Goal: Task Accomplishment & Management: Manage account settings

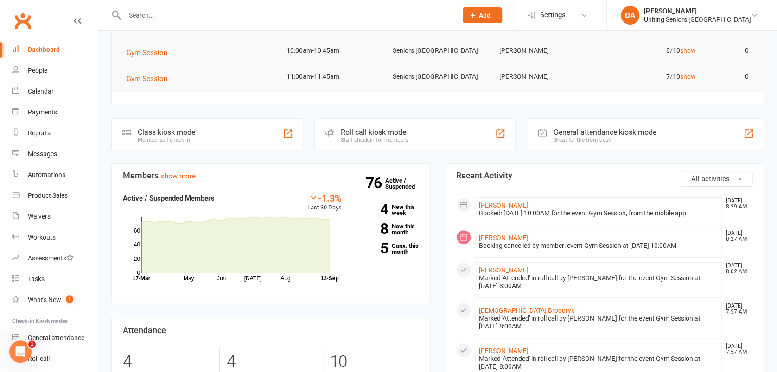
scroll to position [123, 0]
click at [48, 90] on div "Calendar" at bounding box center [41, 91] width 26 height 7
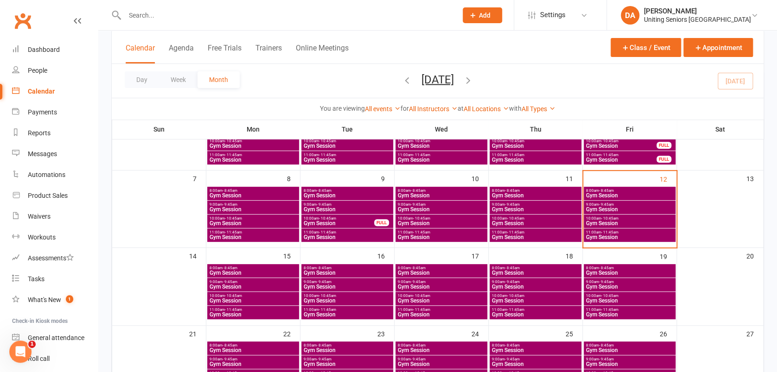
scroll to position [123, 0]
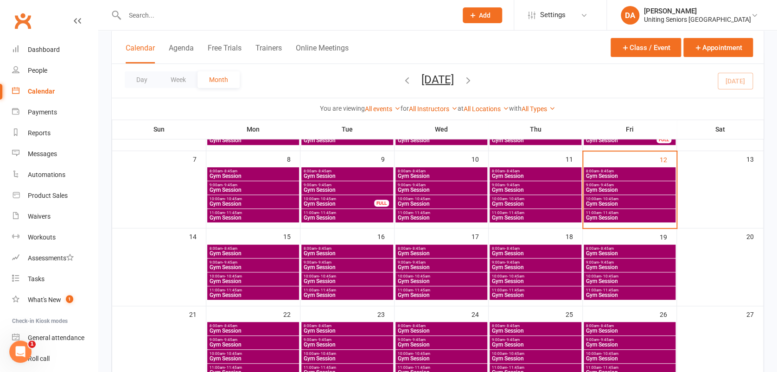
click at [604, 279] on span "Gym Session" at bounding box center [629, 282] width 88 height 6
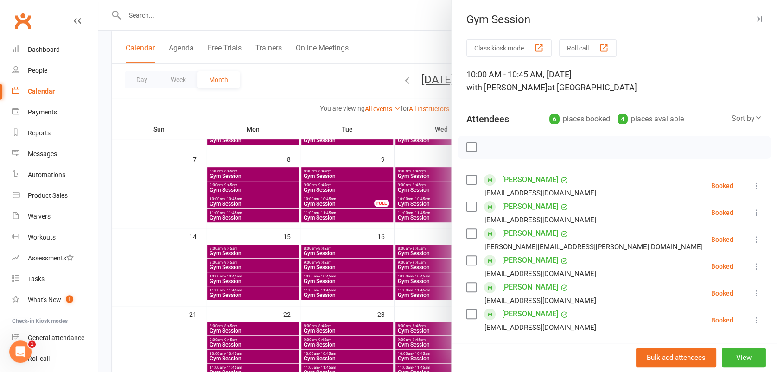
click at [752, 21] on icon "button" at bounding box center [757, 19] width 10 height 6
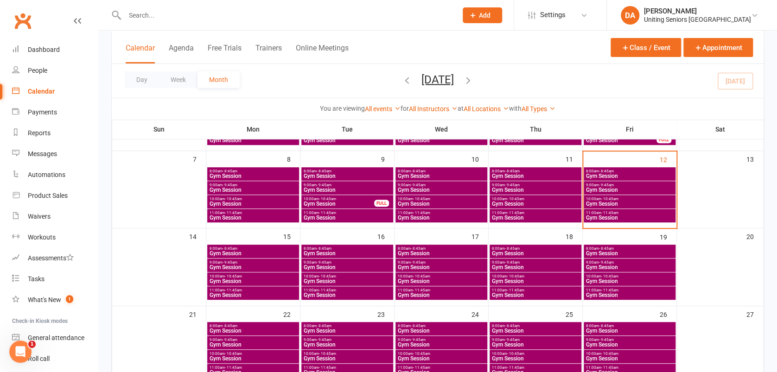
click at [595, 292] on span "Gym Session" at bounding box center [629, 295] width 88 height 6
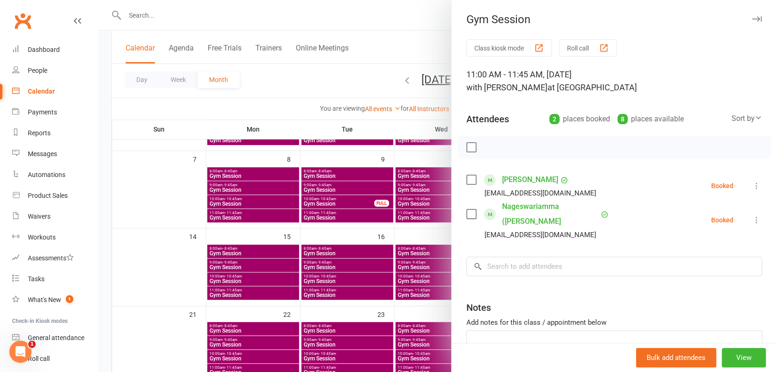
click at [751, 15] on button "button" at bounding box center [756, 18] width 11 height 11
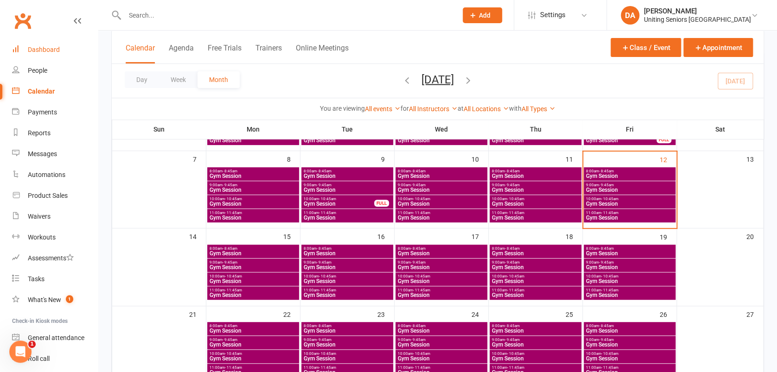
click at [20, 39] on link "Dashboard" at bounding box center [55, 49] width 86 height 21
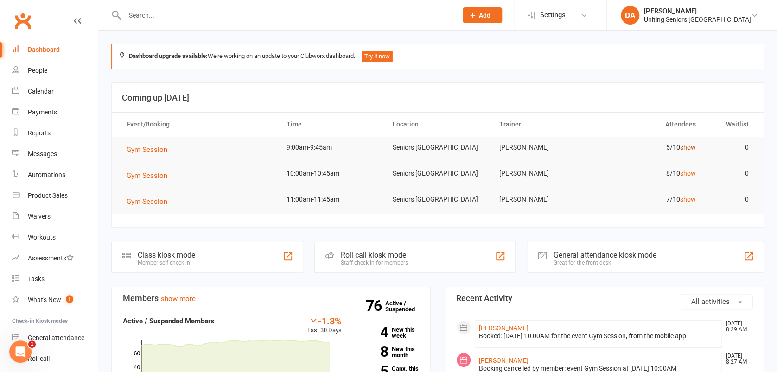
click at [687, 144] on link "show" at bounding box center [687, 147] width 16 height 7
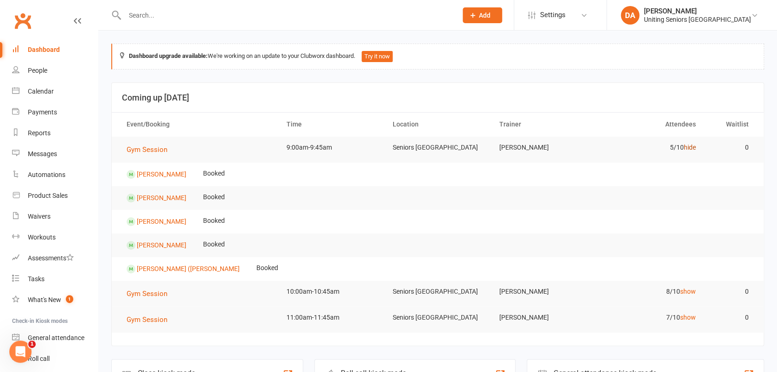
click at [686, 145] on link "hide" at bounding box center [689, 147] width 12 height 7
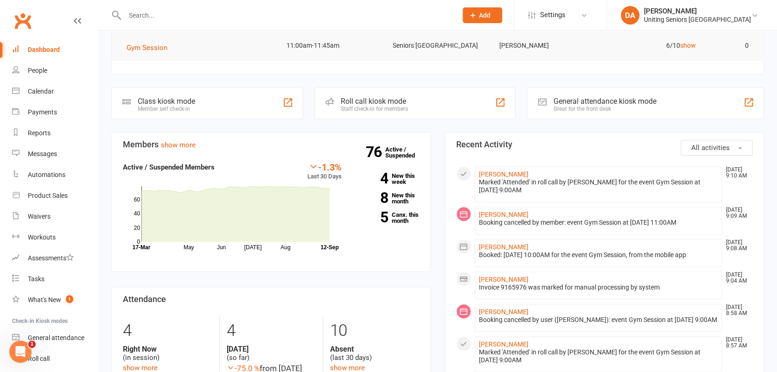
scroll to position [185, 0]
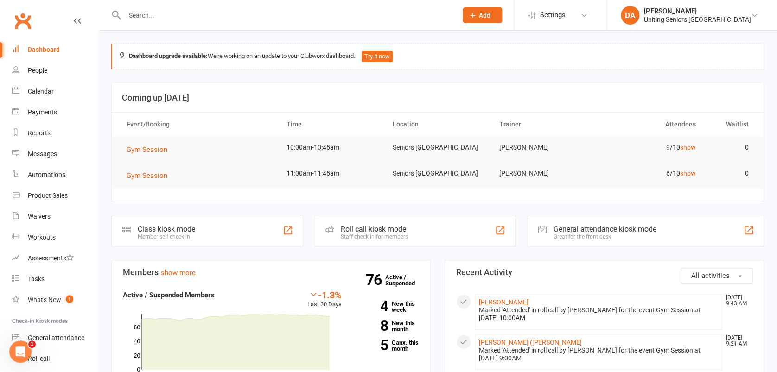
click at [176, 18] on input "text" at bounding box center [286, 15] width 329 height 13
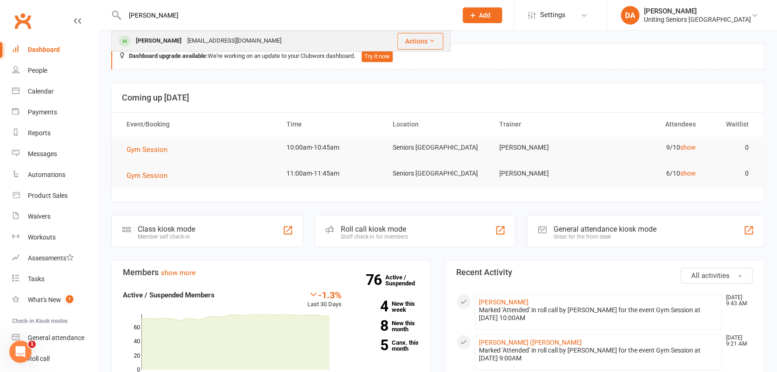
type input "michael"
click at [176, 37] on div "Michael Lambert" at bounding box center [158, 40] width 51 height 13
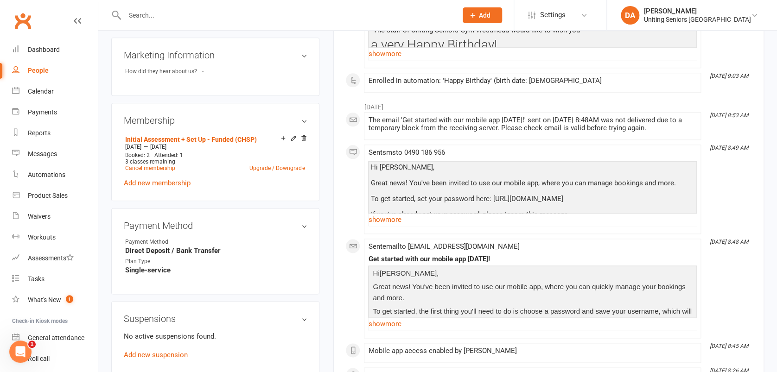
scroll to position [432, 0]
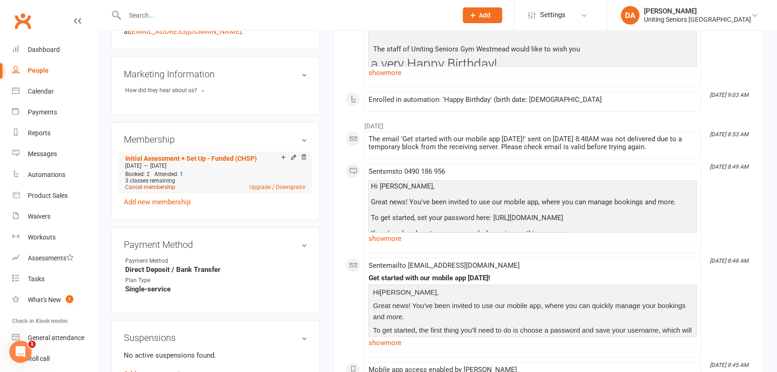
click at [157, 184] on link "Cancel membership" at bounding box center [150, 187] width 50 height 6
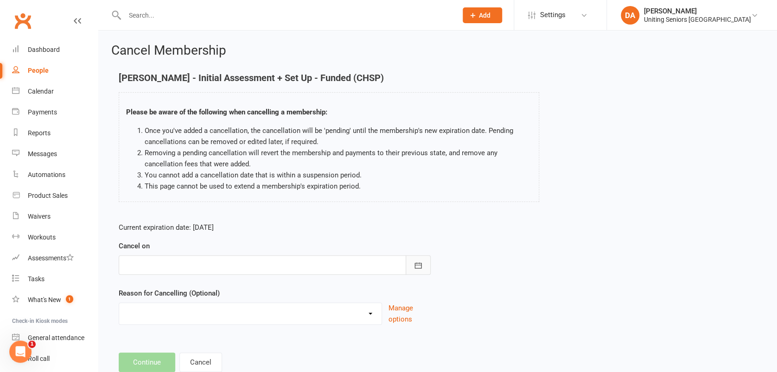
click at [414, 266] on icon "button" at bounding box center [417, 265] width 9 height 9
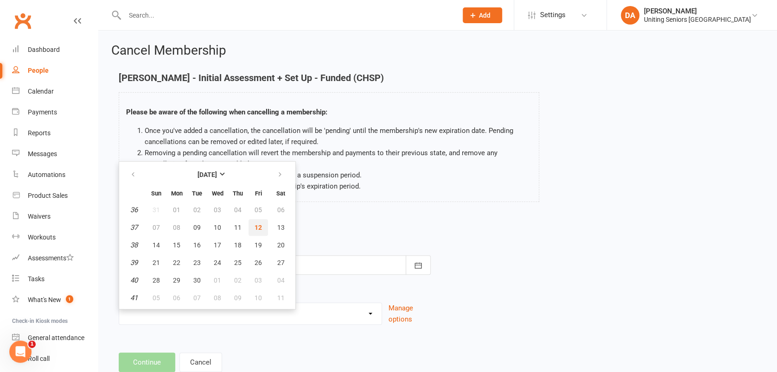
click at [255, 228] on span "12" at bounding box center [257, 227] width 7 height 7
type input "12 Sep 2025"
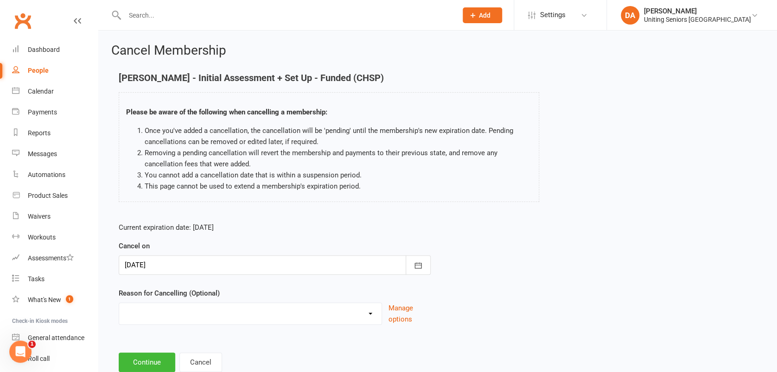
click at [256, 311] on select "Health Holiday Injury Other reason" at bounding box center [250, 312] width 262 height 19
select select "3"
click at [119, 303] on select "Health Holiday Injury Other reason" at bounding box center [250, 312] width 262 height 19
click at [195, 357] on input at bounding box center [275, 362] width 312 height 19
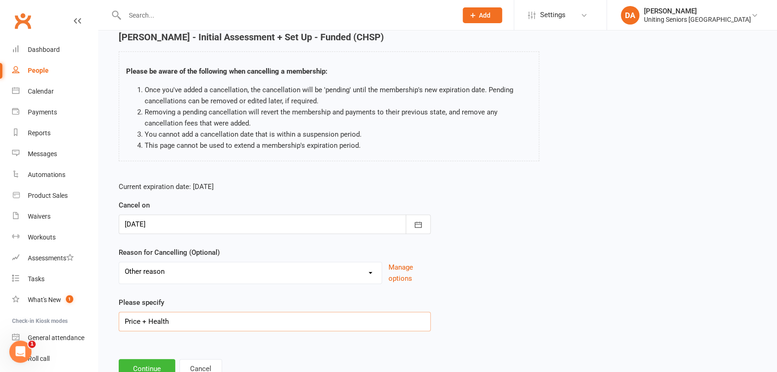
scroll to position [75, 0]
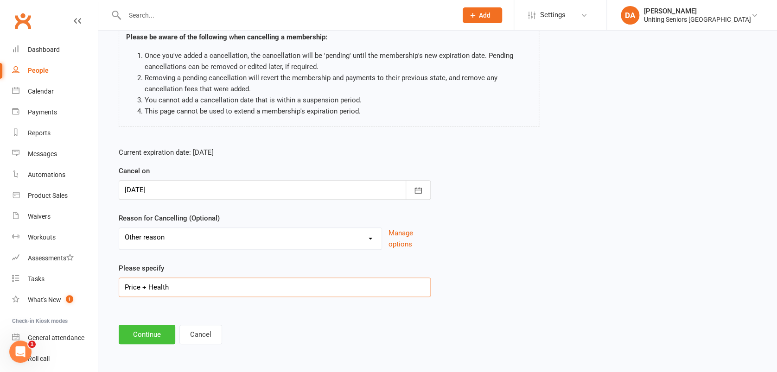
type input "Price + Health"
click at [146, 334] on button "Continue" at bounding box center [147, 334] width 57 height 19
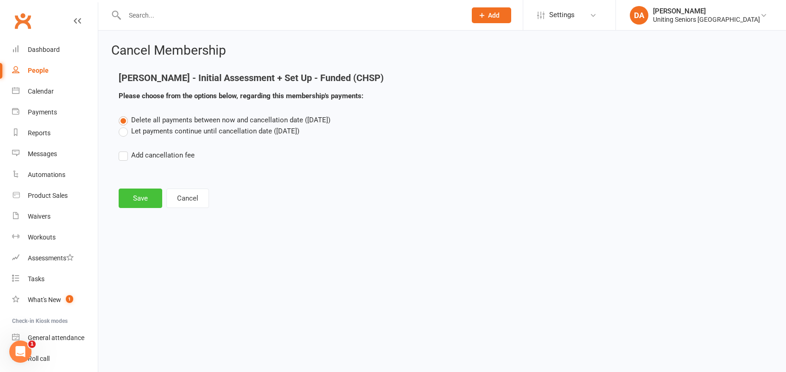
click at [151, 193] on button "Save" at bounding box center [141, 198] width 44 height 19
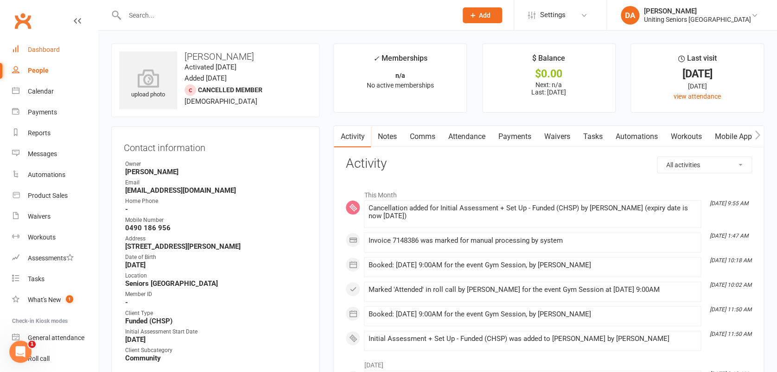
click at [63, 47] on link "Dashboard" at bounding box center [55, 49] width 86 height 21
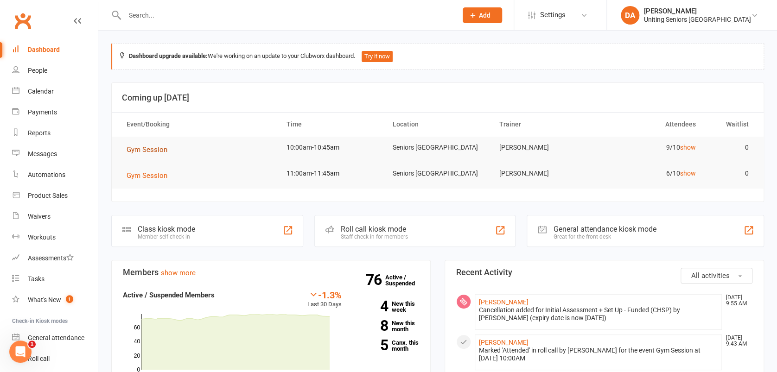
click at [162, 148] on span "Gym Session" at bounding box center [147, 150] width 41 height 8
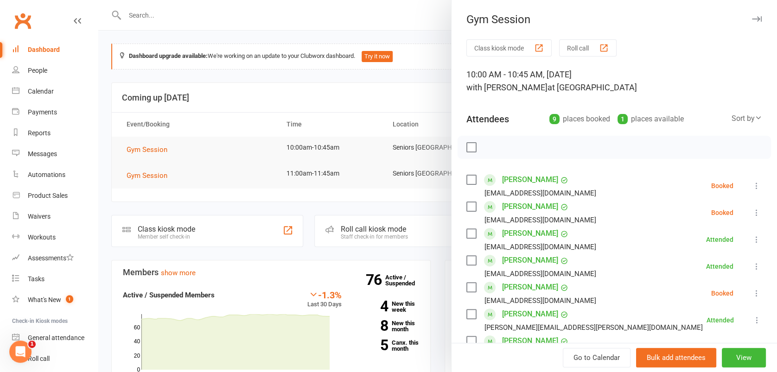
click at [752, 16] on icon "button" at bounding box center [757, 19] width 10 height 6
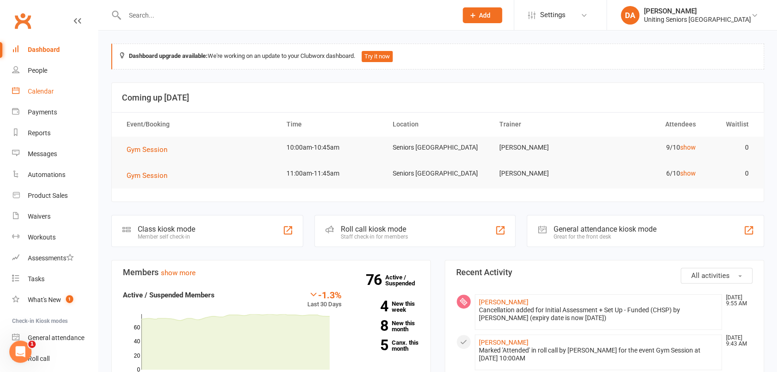
click at [43, 91] on div "Calendar" at bounding box center [41, 91] width 26 height 7
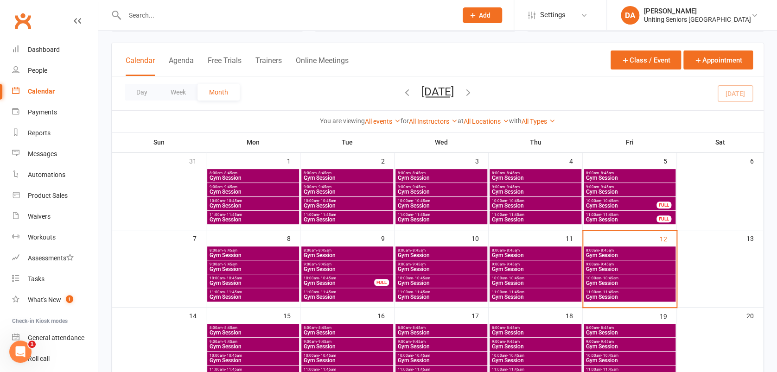
scroll to position [123, 0]
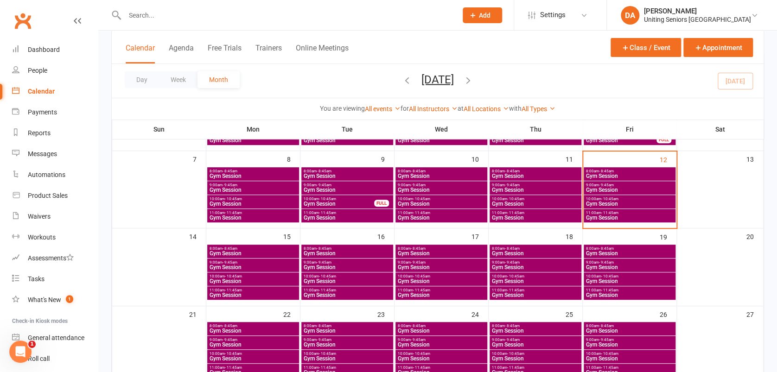
click at [234, 260] on span "- 9:45am" at bounding box center [229, 262] width 15 height 4
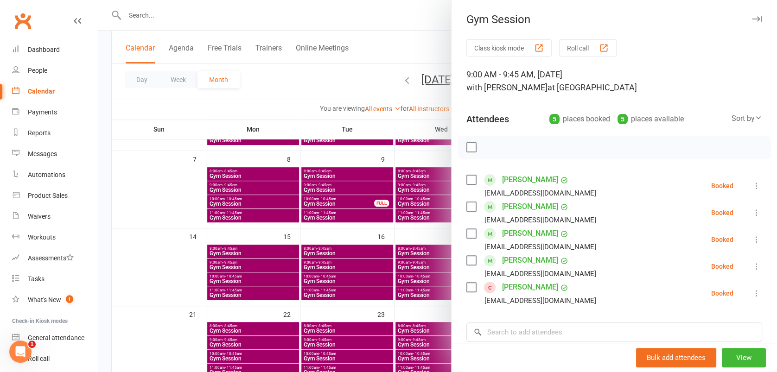
click at [752, 293] on icon at bounding box center [756, 293] width 9 height 9
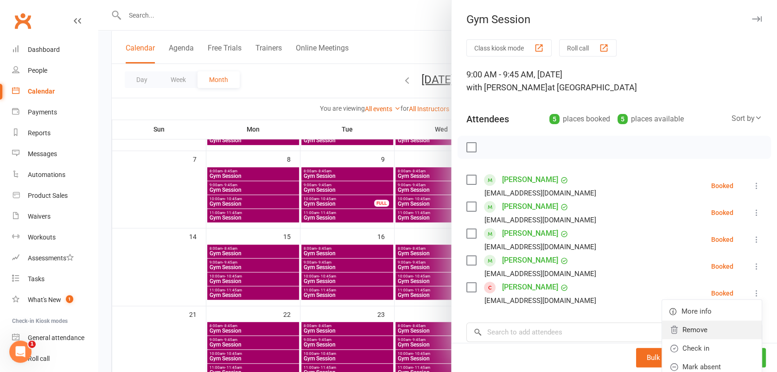
click at [705, 326] on link "Remove" at bounding box center [712, 330] width 100 height 19
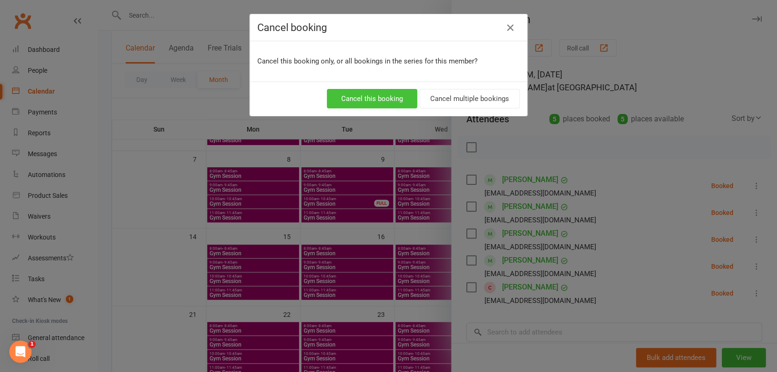
drag, startPoint x: 355, startPoint y: 95, endPoint x: 361, endPoint y: 95, distance: 5.6
click at [356, 95] on button "Cancel this booking" at bounding box center [372, 98] width 90 height 19
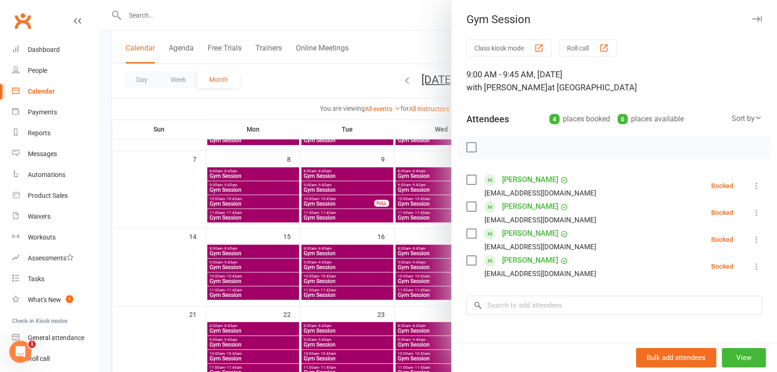
click at [752, 20] on icon "button" at bounding box center [757, 19] width 10 height 6
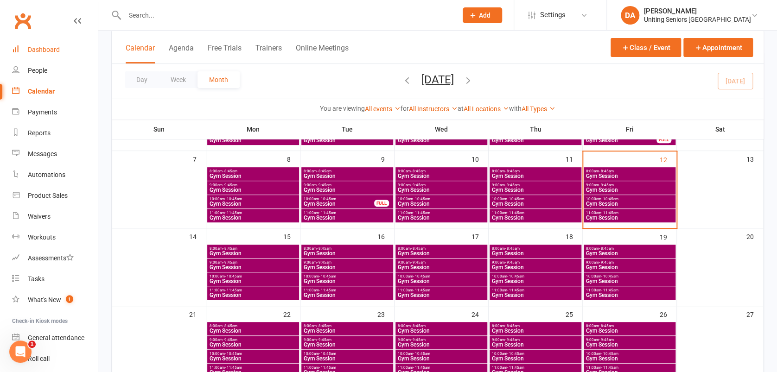
click at [45, 49] on div "Dashboard" at bounding box center [44, 49] width 32 height 7
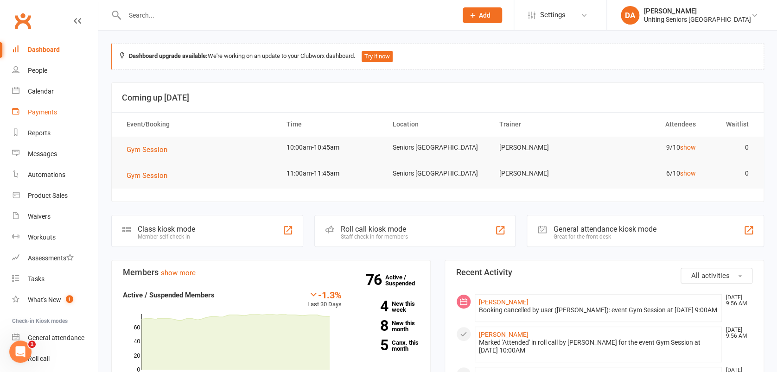
click at [43, 114] on div "Payments" at bounding box center [42, 111] width 29 height 7
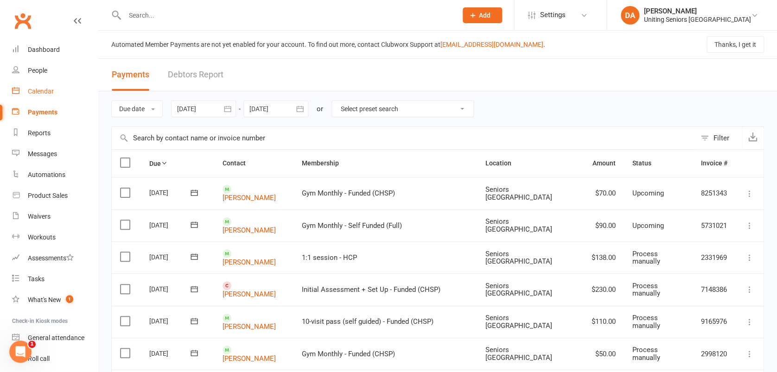
click at [38, 86] on link "Calendar" at bounding box center [55, 91] width 86 height 21
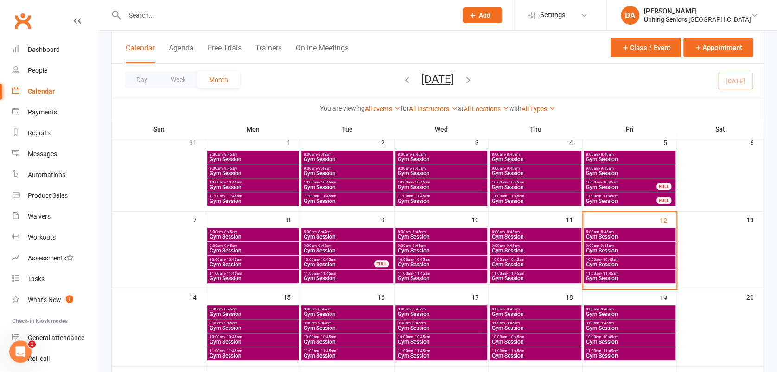
scroll to position [123, 0]
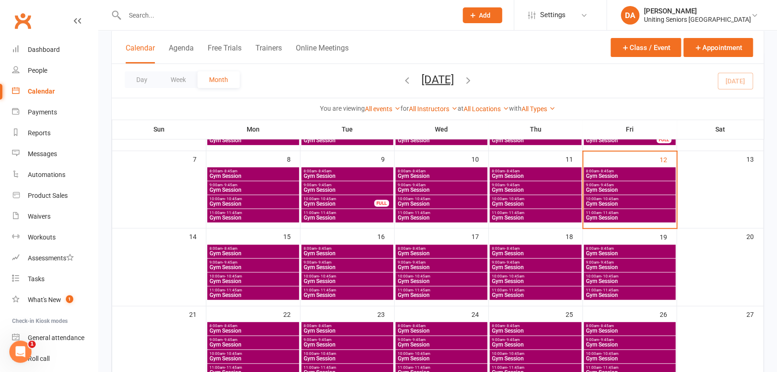
click at [244, 273] on div "10:00am - 10:45am Gym Session" at bounding box center [253, 278] width 92 height 13
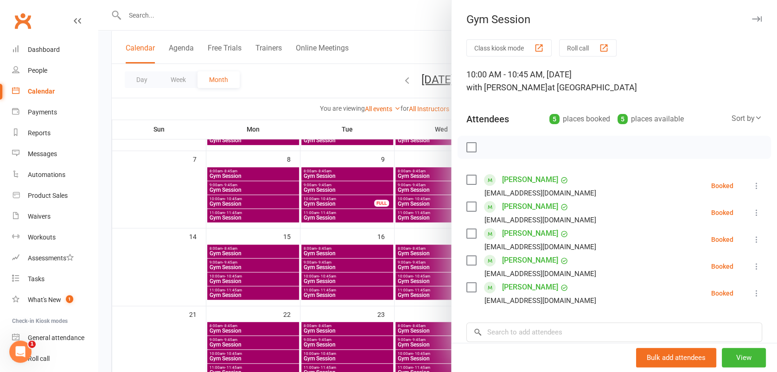
click at [752, 19] on icon "button" at bounding box center [757, 19] width 10 height 6
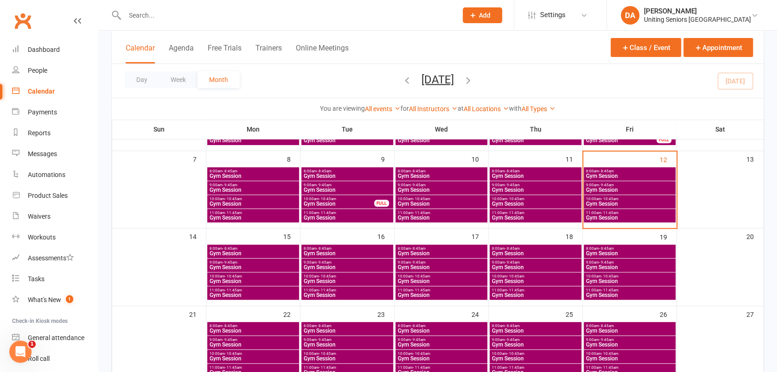
click at [443, 276] on span "10:00am - 10:45am" at bounding box center [441, 276] width 88 height 4
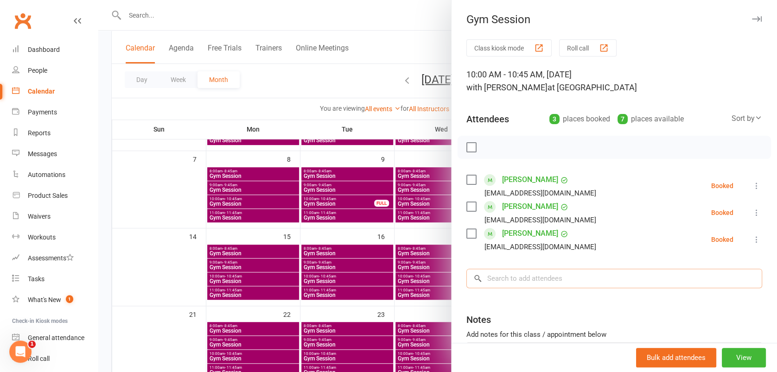
click at [568, 276] on input "search" at bounding box center [614, 278] width 296 height 19
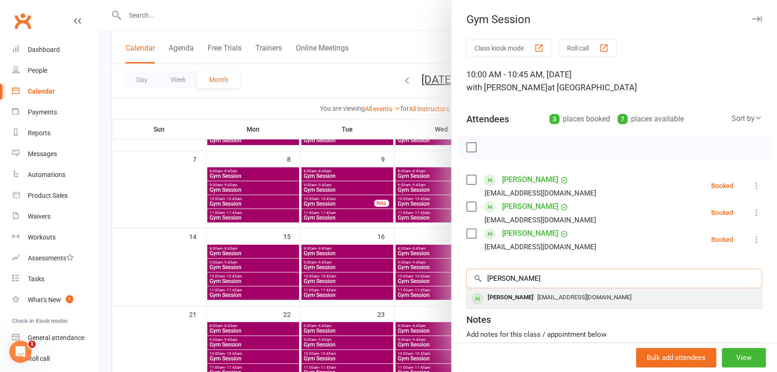
type input "therese"
click at [567, 291] on div "Tray@seniorsgym.org" at bounding box center [613, 297] width 287 height 13
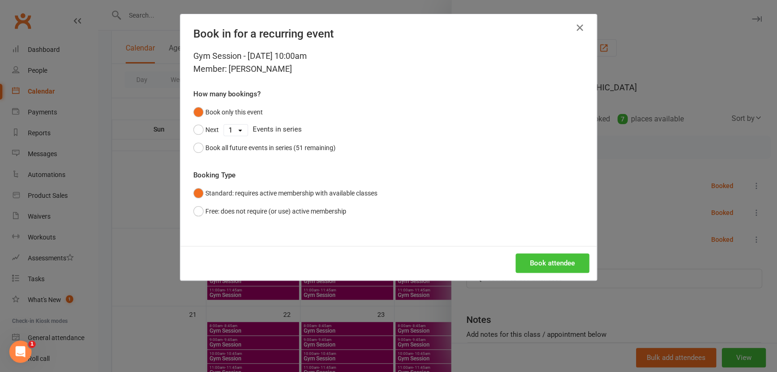
click at [551, 264] on button "Book attendee" at bounding box center [552, 262] width 74 height 19
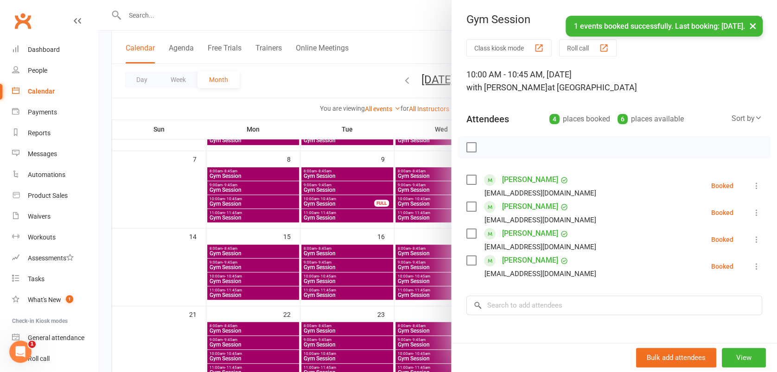
click at [750, 25] on button "×" at bounding box center [752, 26] width 17 height 20
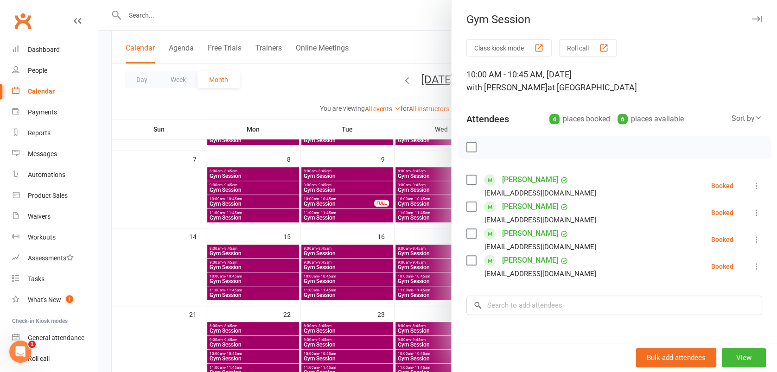
click at [752, 16] on icon "button" at bounding box center [757, 19] width 10 height 6
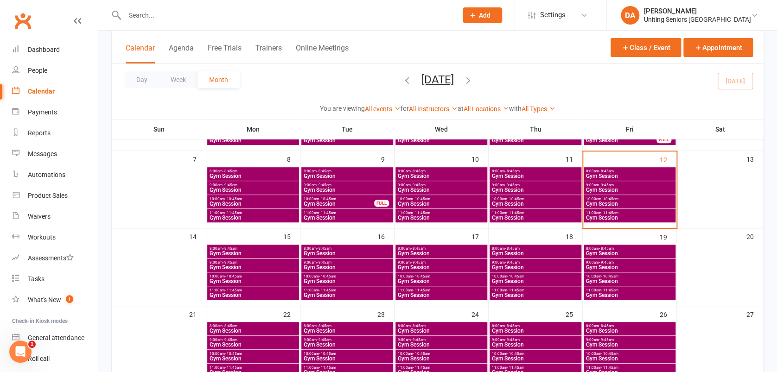
click at [595, 276] on span "10:00am - 10:45am" at bounding box center [629, 276] width 88 height 4
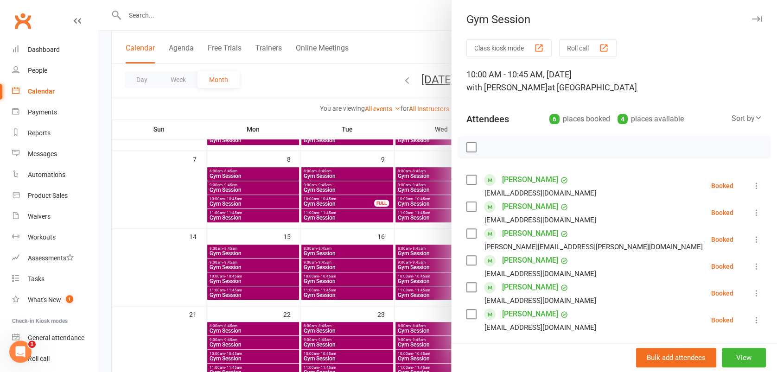
click at [752, 264] on icon at bounding box center [756, 266] width 9 height 9
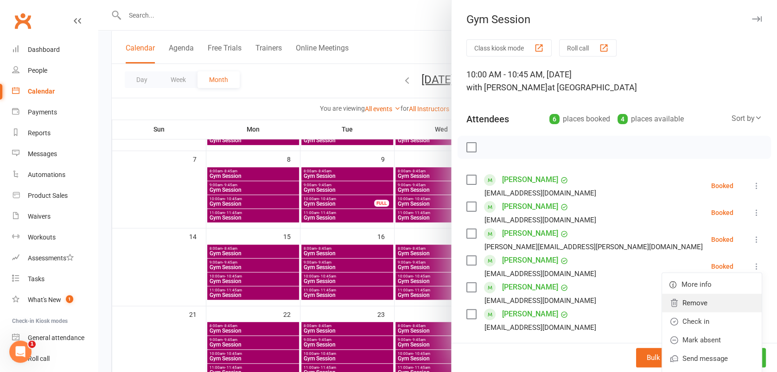
click at [698, 300] on link "Remove" at bounding box center [712, 303] width 100 height 19
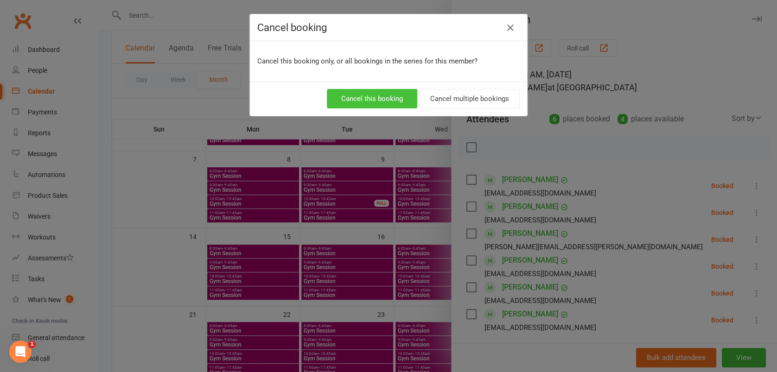
click at [392, 89] on button "Cancel this booking" at bounding box center [372, 98] width 90 height 19
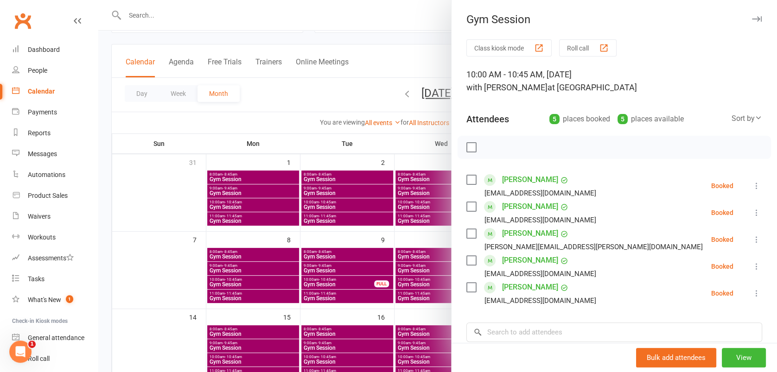
scroll to position [0, 0]
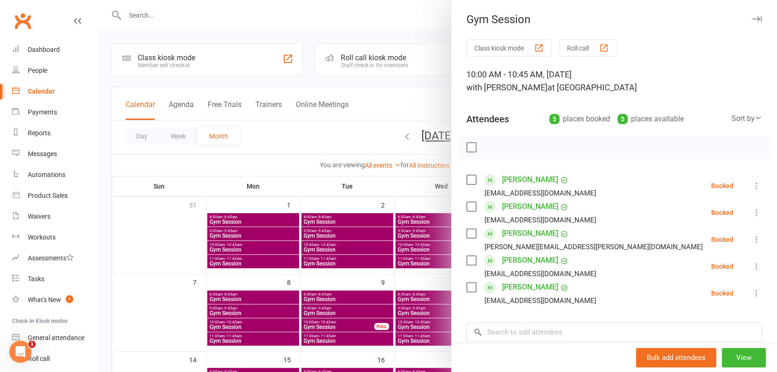
click at [752, 17] on icon "button" at bounding box center [757, 19] width 10 height 6
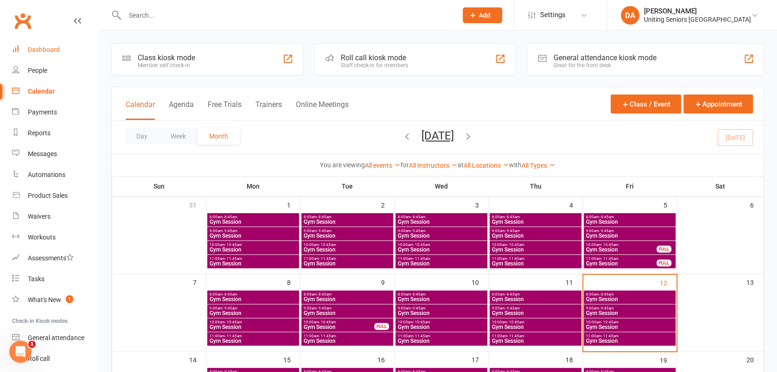
click at [33, 48] on div "Dashboard" at bounding box center [44, 49] width 32 height 7
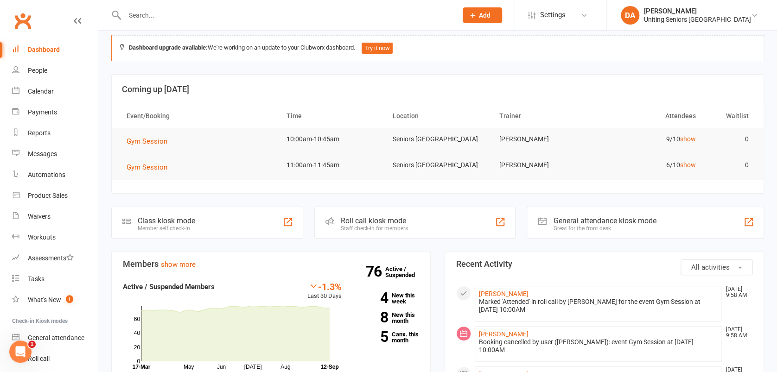
scroll to position [123, 0]
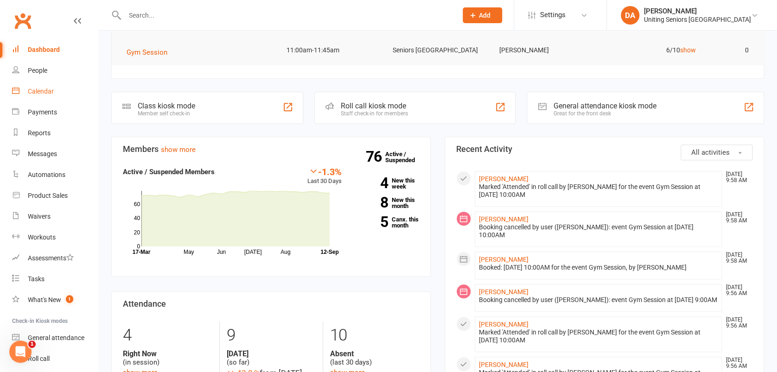
click at [37, 94] on div "Calendar" at bounding box center [41, 91] width 26 height 7
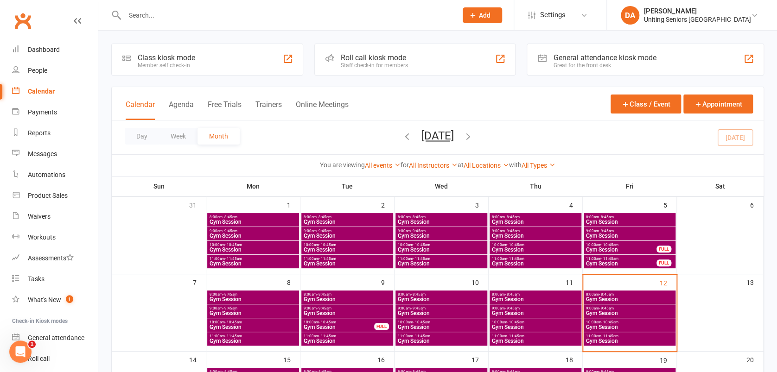
click at [611, 322] on span "- 10:45am" at bounding box center [609, 322] width 17 height 4
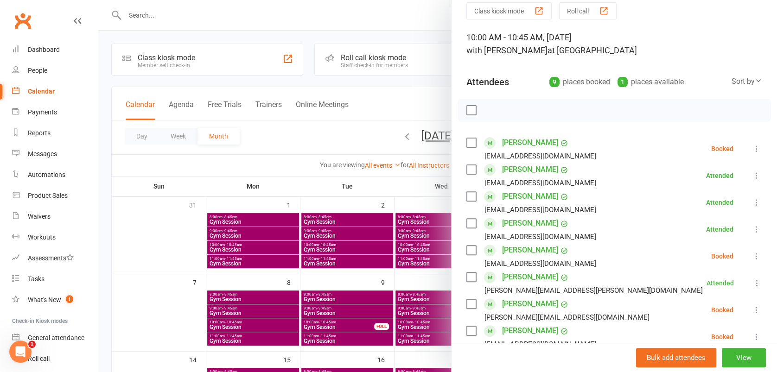
scroll to position [62, 0]
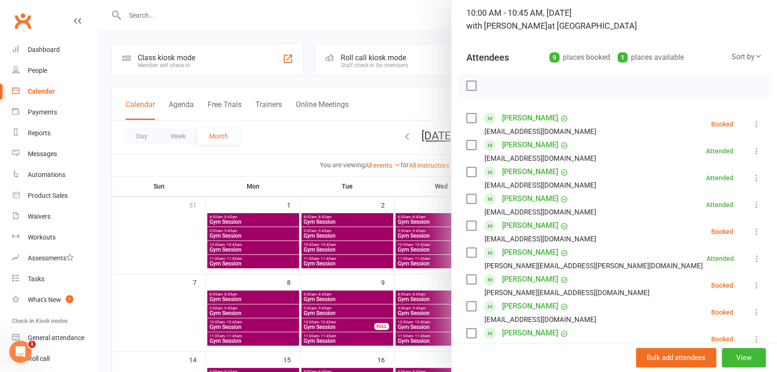
click at [751, 230] on button at bounding box center [756, 231] width 11 height 11
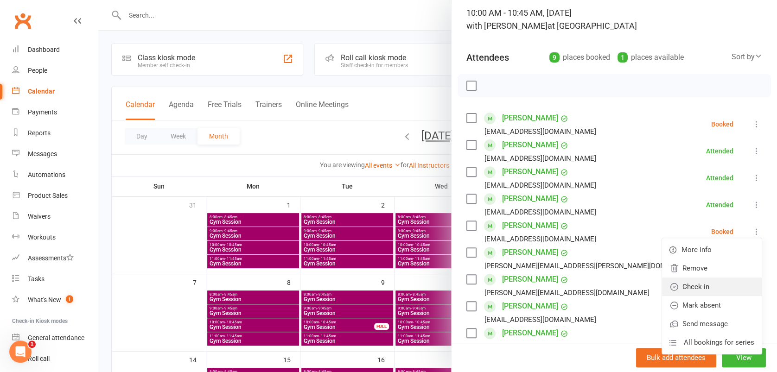
click at [697, 285] on link "Check in" at bounding box center [712, 287] width 100 height 19
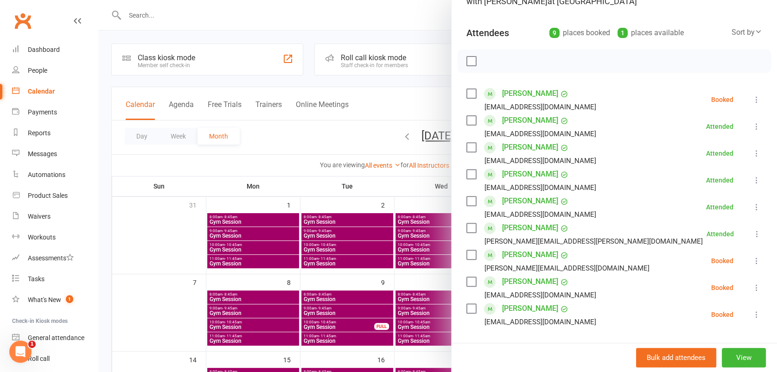
scroll to position [0, 0]
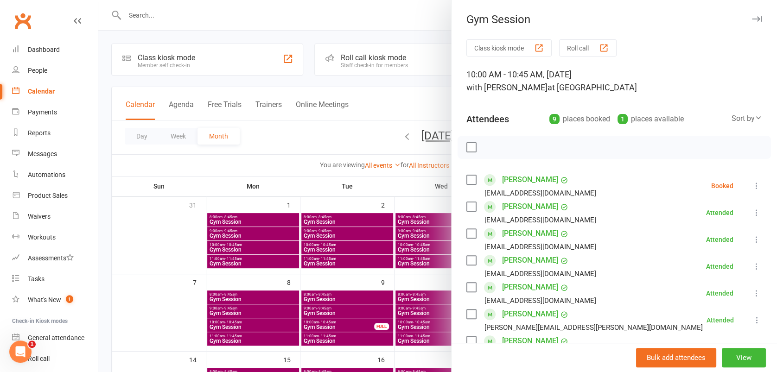
click at [752, 20] on icon "button" at bounding box center [757, 19] width 10 height 6
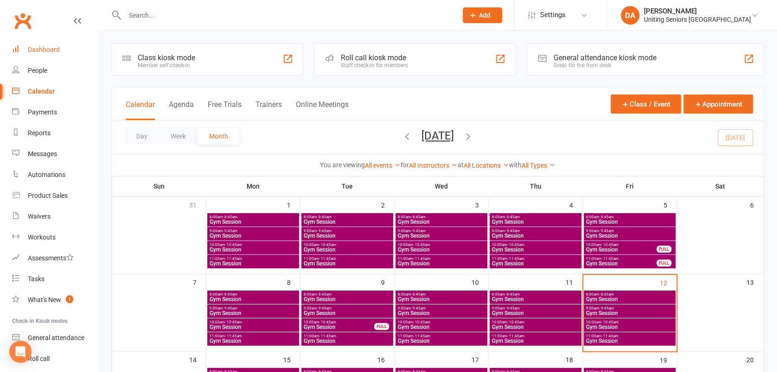
click at [51, 50] on div "Dashboard" at bounding box center [44, 49] width 32 height 7
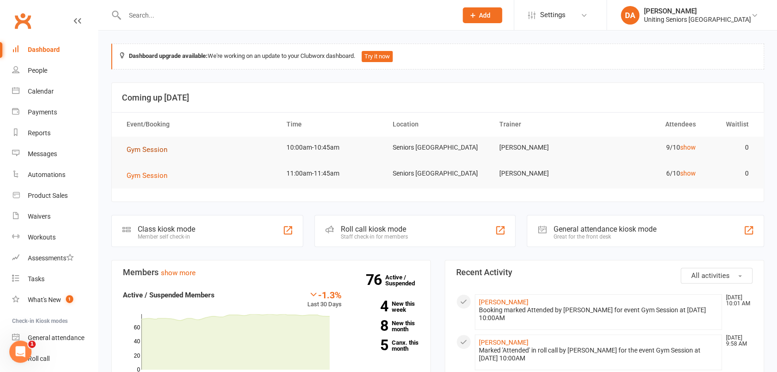
click at [157, 152] on span "Gym Session" at bounding box center [147, 150] width 41 height 8
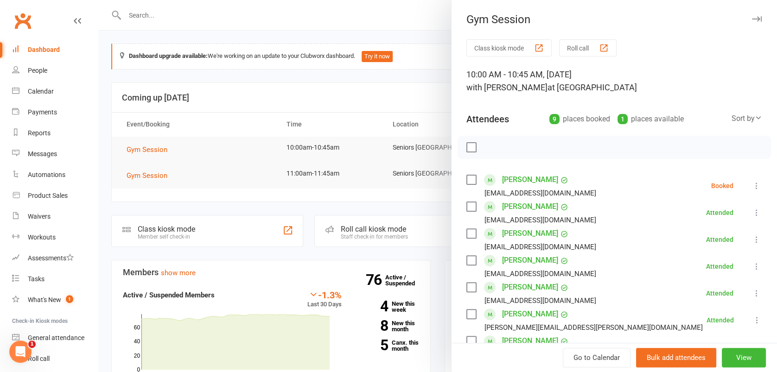
scroll to position [123, 0]
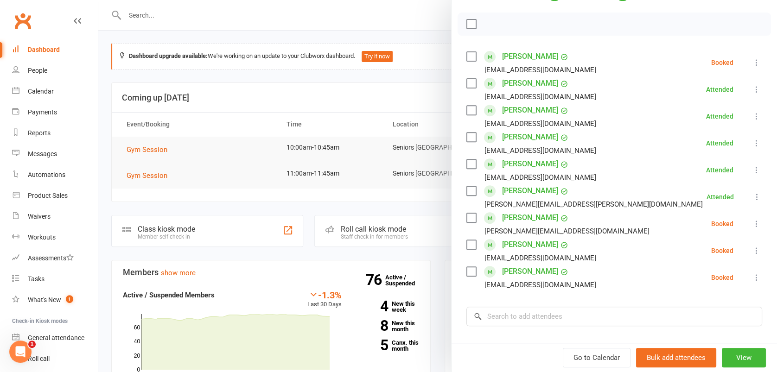
click at [742, 228] on div "Class kiosk mode Roll call 10:00 AM - 10:45 AM, Friday, September, 12, 2025 wit…" at bounding box center [613, 186] width 325 height 541
click at [752, 224] on icon at bounding box center [756, 223] width 9 height 9
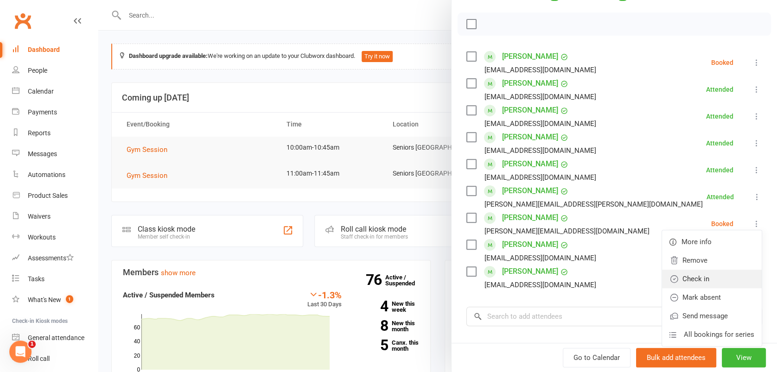
click at [702, 284] on link "Check in" at bounding box center [712, 279] width 100 height 19
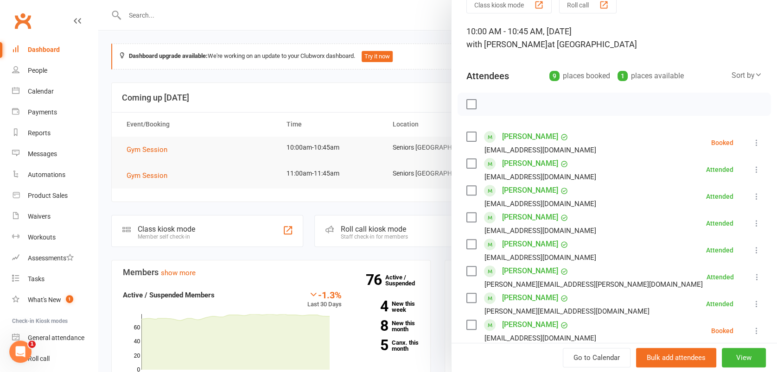
scroll to position [0, 0]
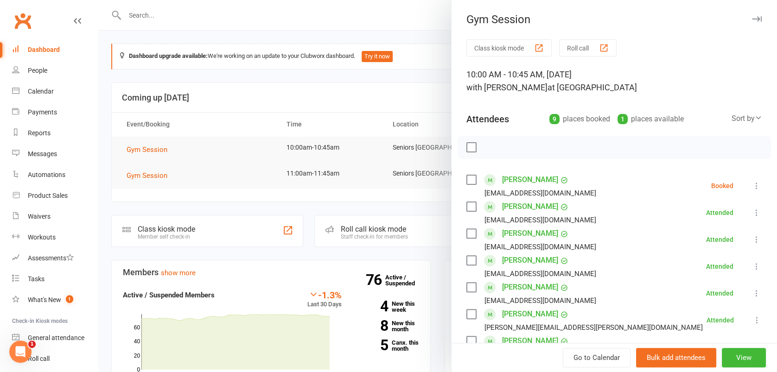
click at [752, 21] on icon "button" at bounding box center [757, 19] width 10 height 6
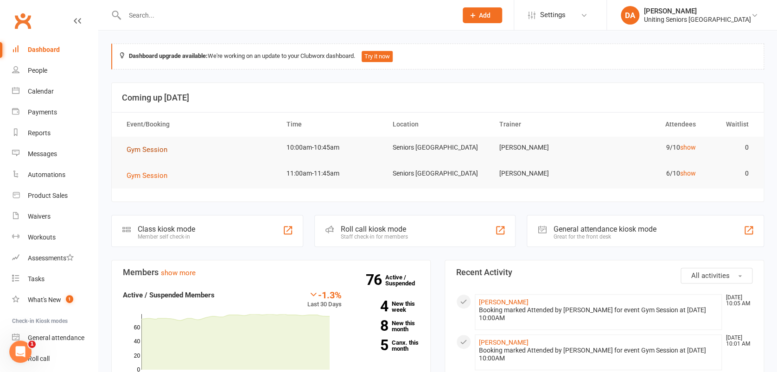
click at [155, 148] on span "Gym Session" at bounding box center [147, 150] width 41 height 8
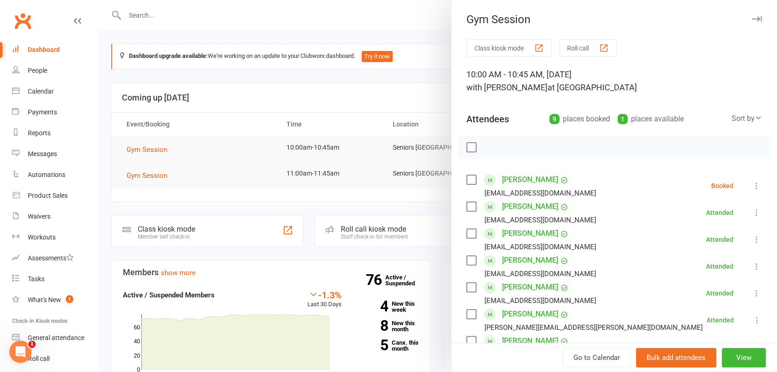
click at [752, 184] on icon at bounding box center [756, 185] width 9 height 9
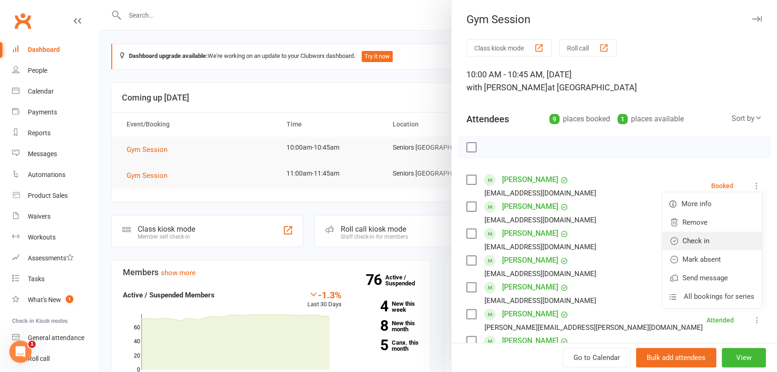
click at [696, 241] on link "Check in" at bounding box center [712, 241] width 100 height 19
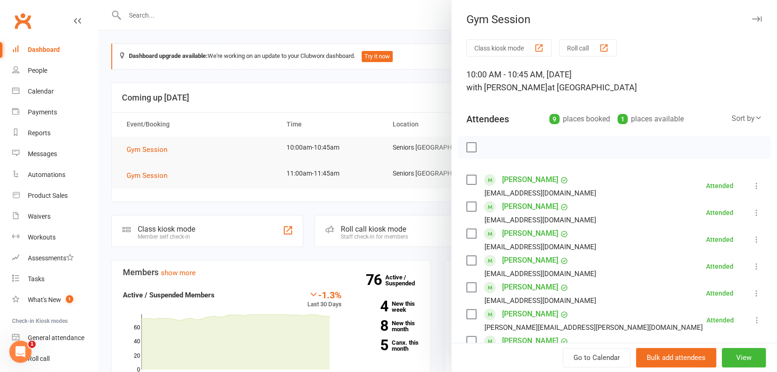
click at [752, 19] on icon "button" at bounding box center [757, 19] width 10 height 6
